Goal: Obtain resource: Download file/media

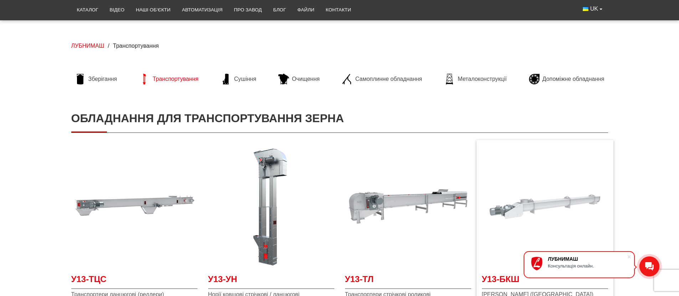
scroll to position [85, 0]
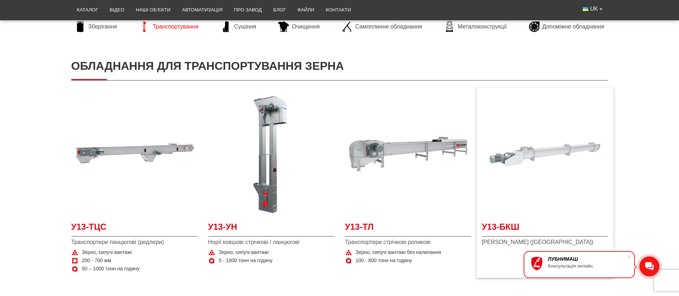
click at [558, 149] on img at bounding box center [545, 154] width 126 height 126
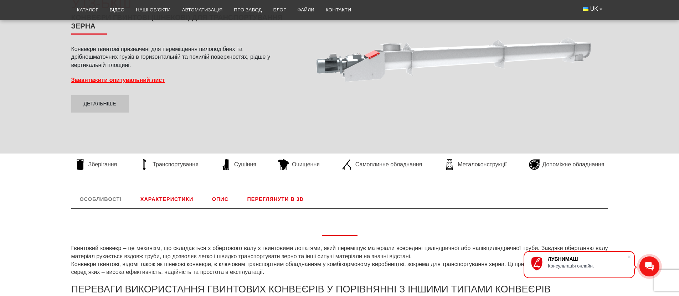
scroll to position [85, 0]
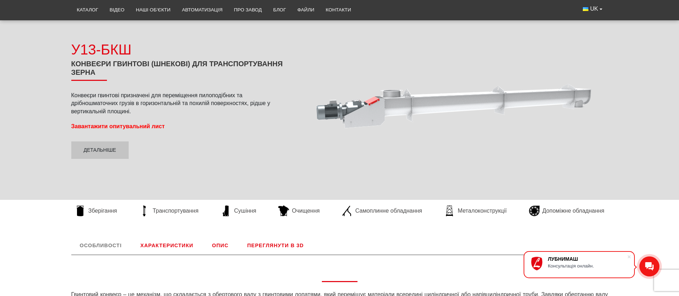
click at [103, 126] on strong "Завантажити опитувальний лист" at bounding box center [118, 126] width 94 height 6
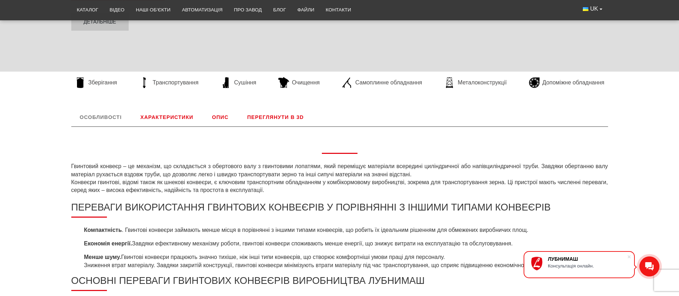
click at [160, 120] on link "Характеристики" at bounding box center [167, 117] width 70 height 19
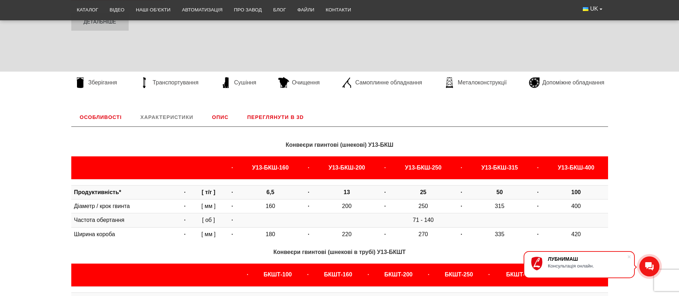
scroll to position [297, 0]
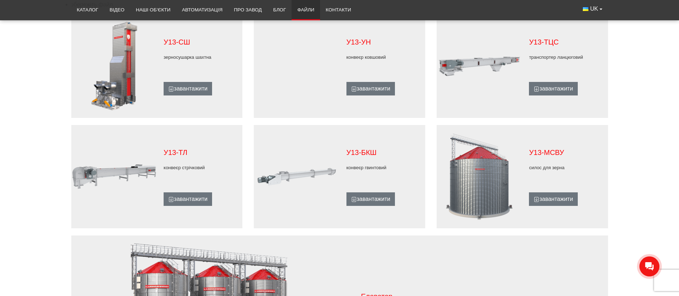
scroll to position [427, 0]
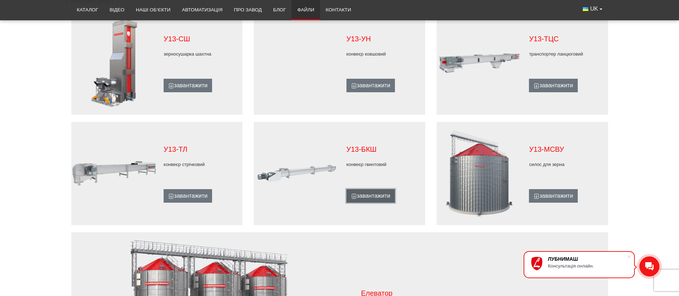
click at [383, 199] on link "завантажити" at bounding box center [370, 196] width 48 height 14
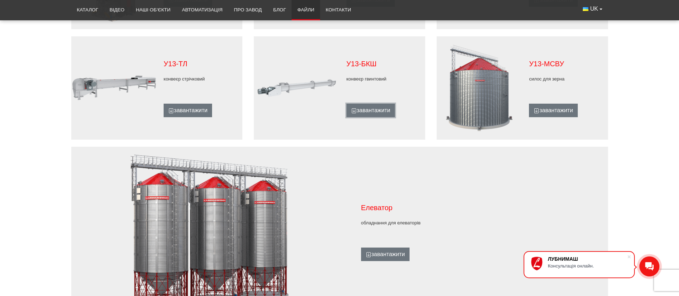
scroll to position [470, 0]
